Goal: Information Seeking & Learning: Learn about a topic

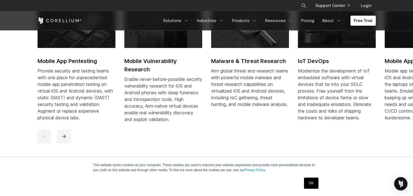
scroll to position [264, 0]
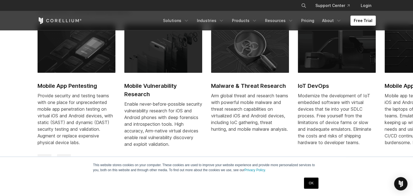
click at [310, 184] on link "OK" at bounding box center [311, 182] width 14 height 11
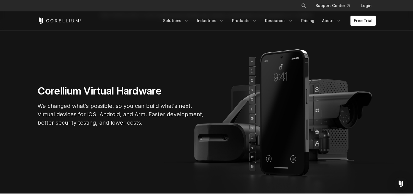
scroll to position [0, 0]
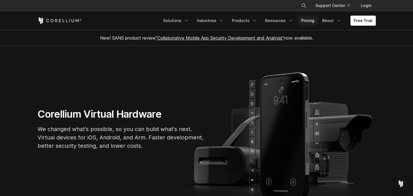
click at [313, 20] on link "Pricing" at bounding box center [308, 21] width 20 height 10
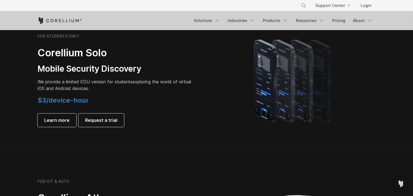
scroll to position [382, 0]
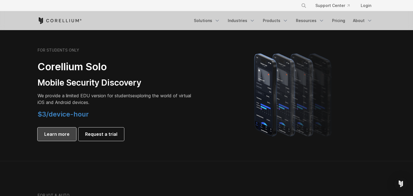
click at [63, 133] on span "Learn more" at bounding box center [56, 133] width 25 height 7
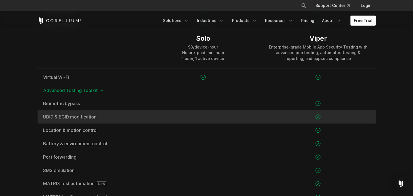
scroll to position [529, 0]
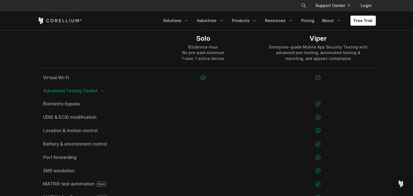
click at [102, 91] on icon at bounding box center [102, 90] width 4 height 4
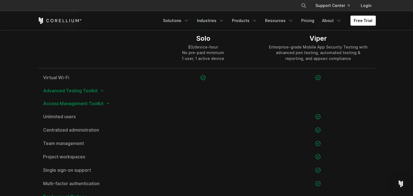
click at [105, 102] on span "Access Management Toolkit" at bounding box center [206, 103] width 327 height 4
click at [107, 102] on icon at bounding box center [108, 103] width 4 height 4
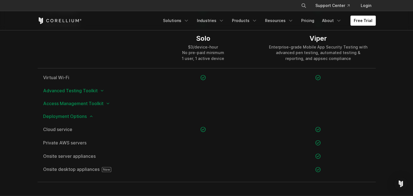
click at [106, 102] on icon at bounding box center [108, 103] width 4 height 4
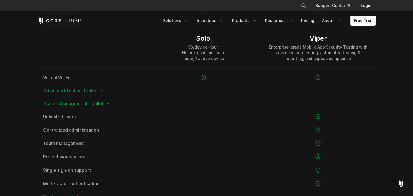
click at [106, 102] on icon at bounding box center [108, 103] width 4 height 4
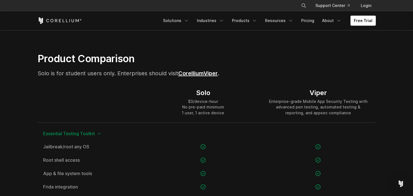
scroll to position [352, 0]
click at [99, 132] on icon at bounding box center [99, 133] width 4 height 4
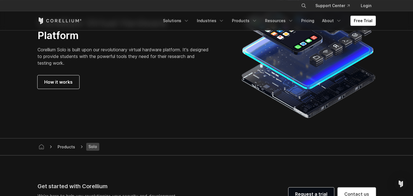
scroll to position [617, 0]
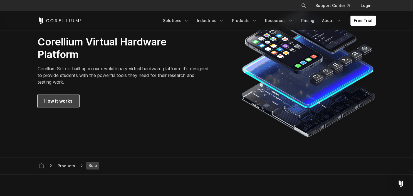
click at [56, 102] on span "How it works" at bounding box center [58, 100] width 28 height 7
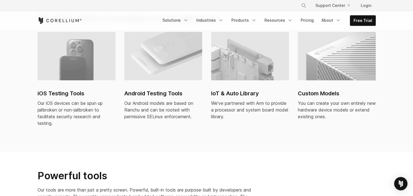
scroll to position [411, 0]
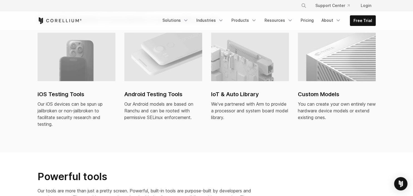
click at [95, 61] on img at bounding box center [77, 57] width 78 height 48
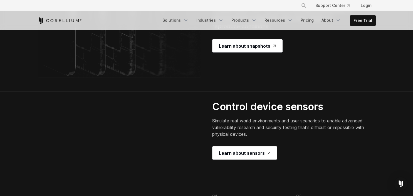
scroll to position [1146, 0]
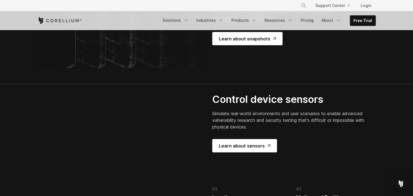
drag, startPoint x: 243, startPoint y: 102, endPoint x: 245, endPoint y: 110, distance: 7.8
click at [248, 23] on p "Reduce device setup time by instantly returning to a previously saved state, cr…" at bounding box center [283, 2] width 142 height 42
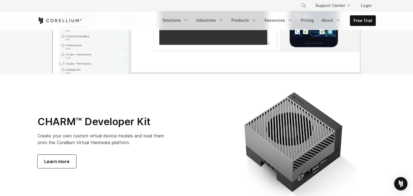
scroll to position [1880, 0]
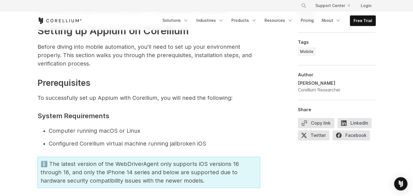
scroll to position [705, 0]
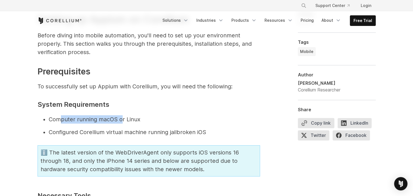
drag, startPoint x: 60, startPoint y: 119, endPoint x: 124, endPoint y: 117, distance: 63.7
click at [123, 117] on li "Computer running macOS or Linux" at bounding box center [154, 119] width 211 height 8
click at [124, 117] on li "Computer running macOS or Linux" at bounding box center [154, 119] width 211 height 8
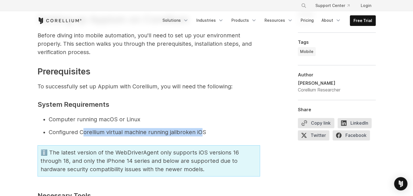
drag, startPoint x: 210, startPoint y: 136, endPoint x: 200, endPoint y: 130, distance: 11.7
click at [201, 130] on li "Configured Corellium virtual machine running jailbroken iOS" at bounding box center [154, 132] width 211 height 8
click at [200, 130] on li "Configured Corellium virtual machine running jailbroken iOS" at bounding box center [154, 132] width 211 height 8
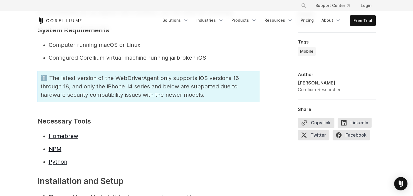
scroll to position [793, 0]
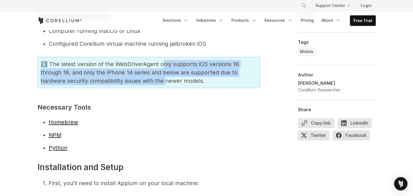
drag, startPoint x: 157, startPoint y: 64, endPoint x: 161, endPoint y: 78, distance: 14.4
click at [161, 78] on div "ℹ️ The latest version of the WebDriverAgent only supports iOS versions 16 throu…" at bounding box center [149, 72] width 223 height 31
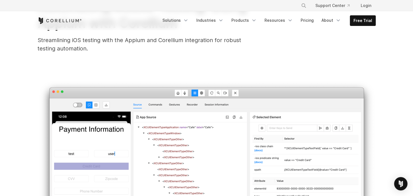
scroll to position [0, 0]
